Goal: Find specific fact: Find specific fact

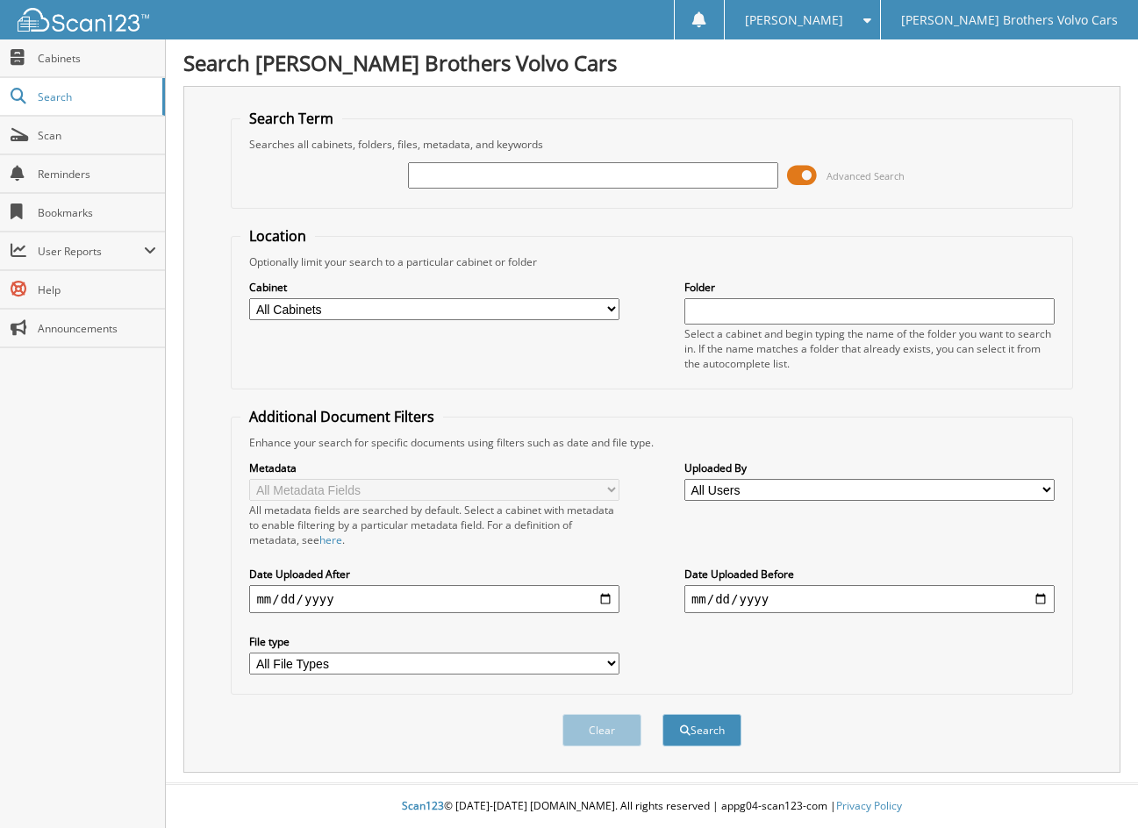
click at [534, 175] on input "text" at bounding box center [593, 175] width 370 height 26
paste input "16061423"
type input "16061423"
click at [662, 714] on button "Search" at bounding box center [701, 730] width 79 height 32
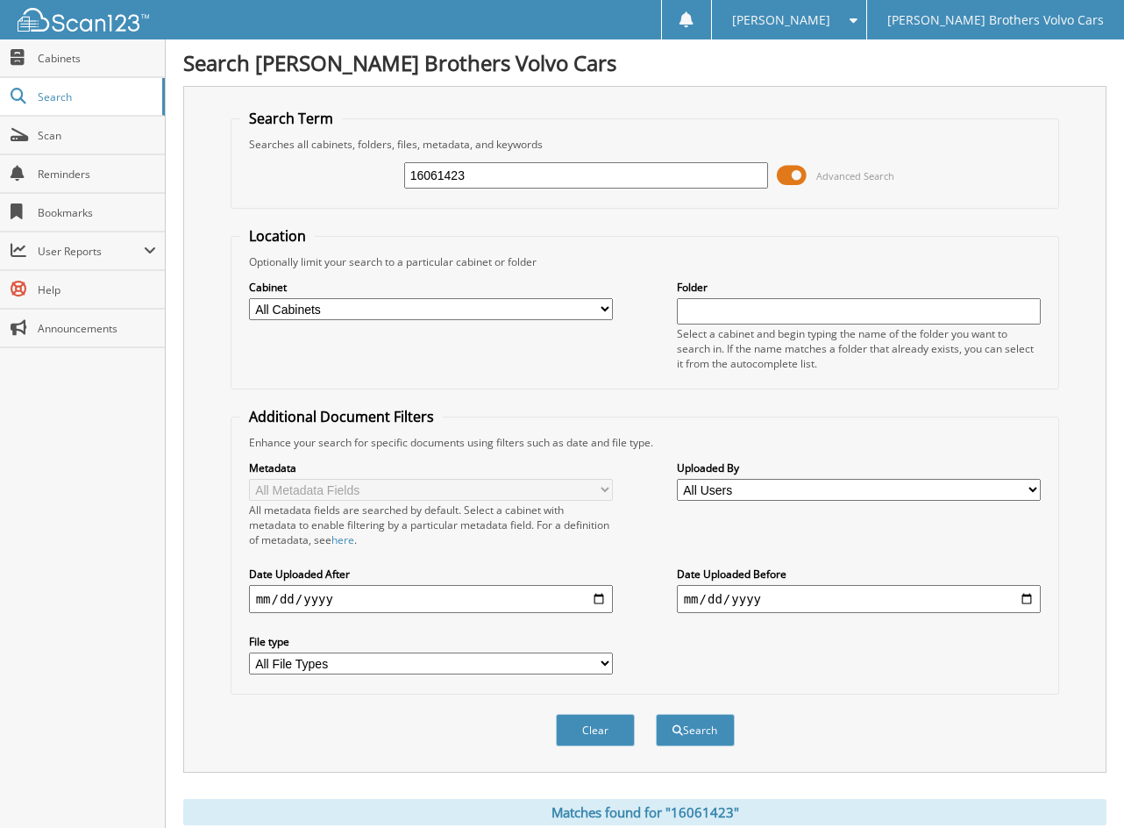
scroll to position [251, 0]
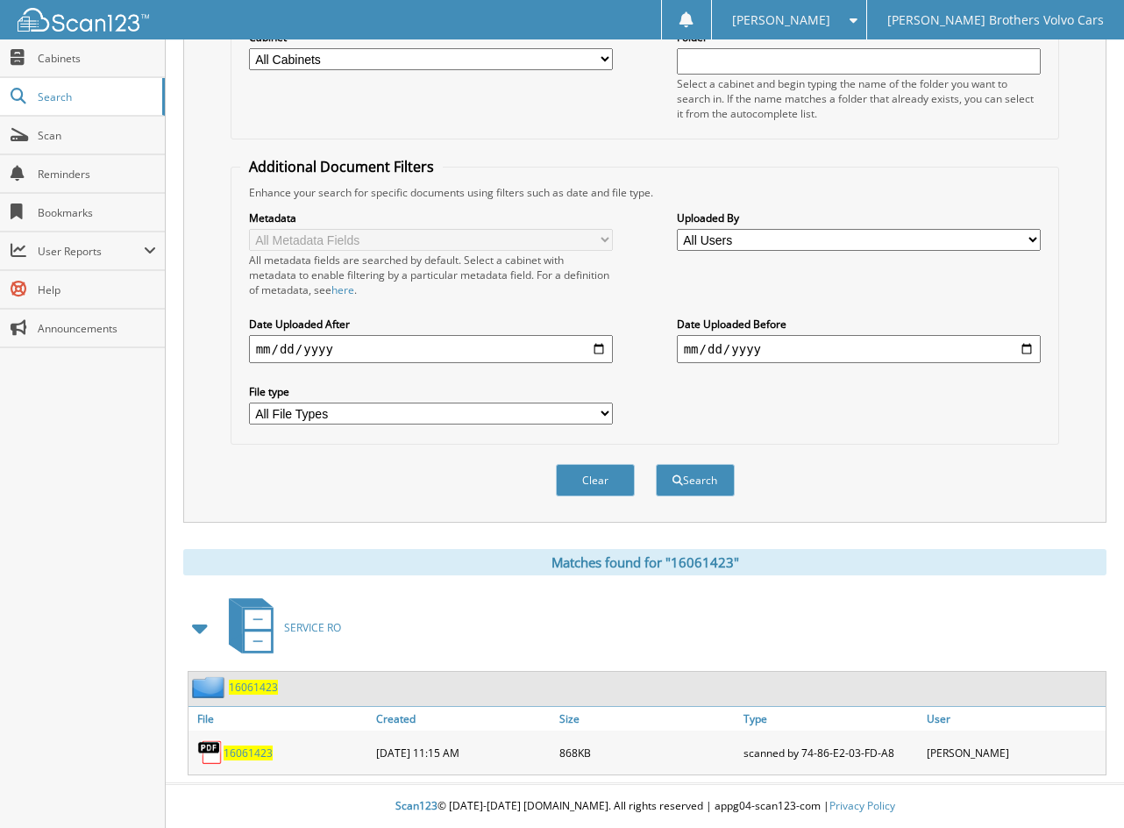
click at [261, 748] on span "16061423" at bounding box center [248, 753] width 49 height 15
